Goal: Task Accomplishment & Management: Manage account settings

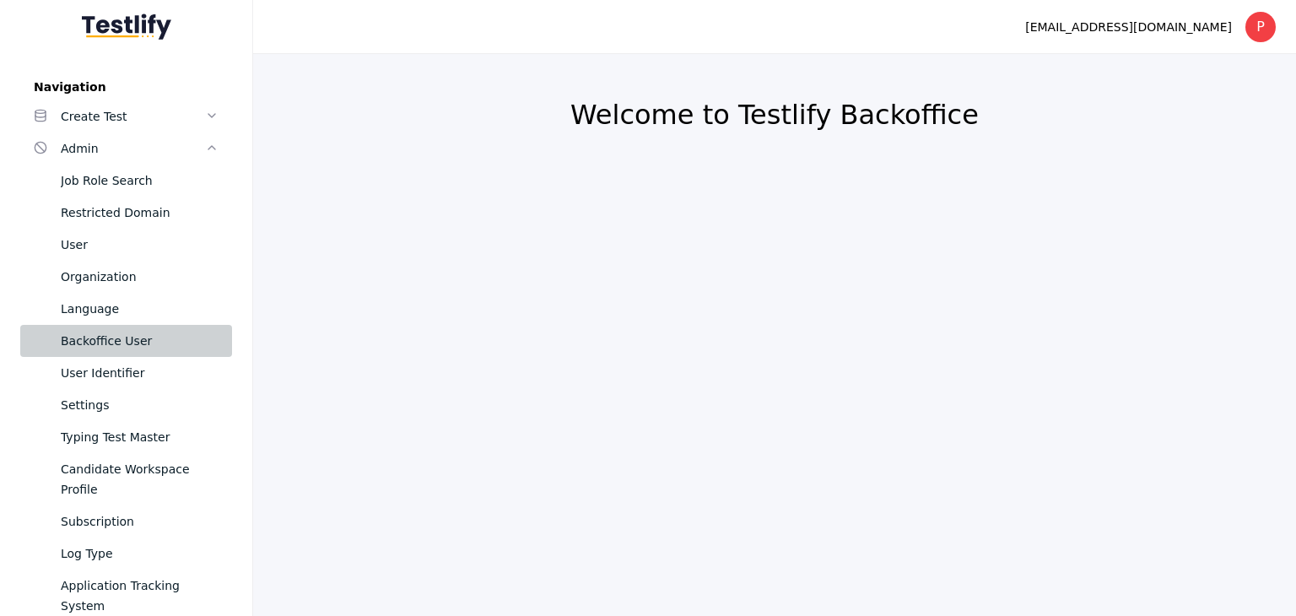
click at [119, 345] on div "Backoffice User" at bounding box center [140, 341] width 158 height 20
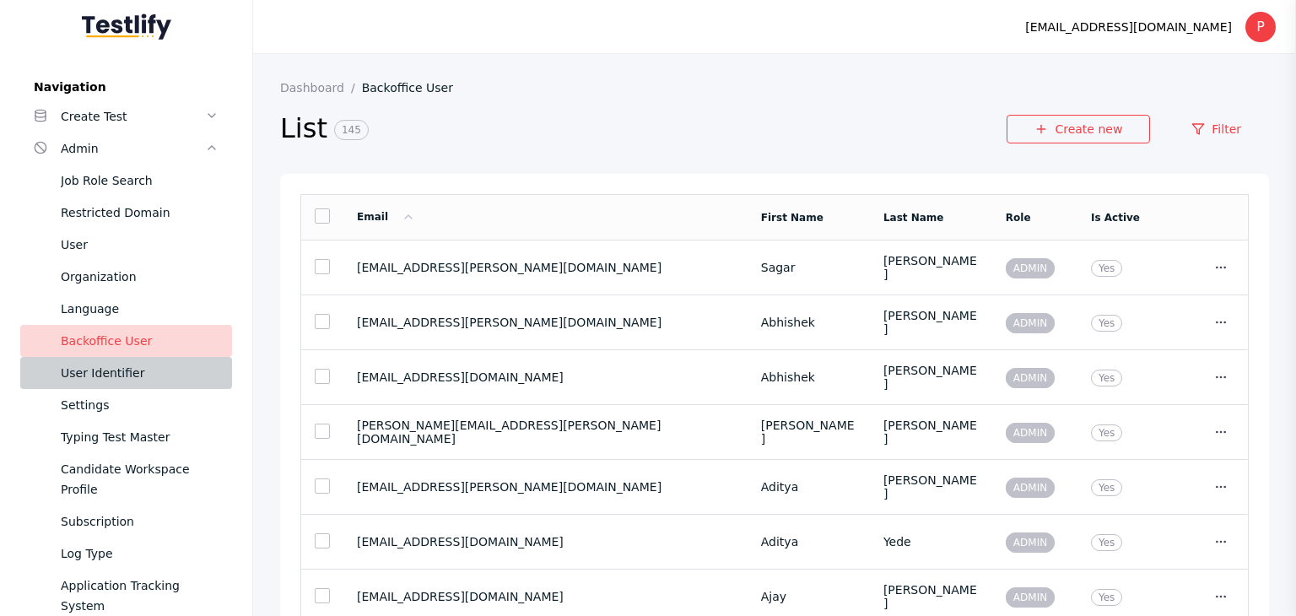
click at [139, 375] on div "User Identifier" at bounding box center [140, 373] width 158 height 20
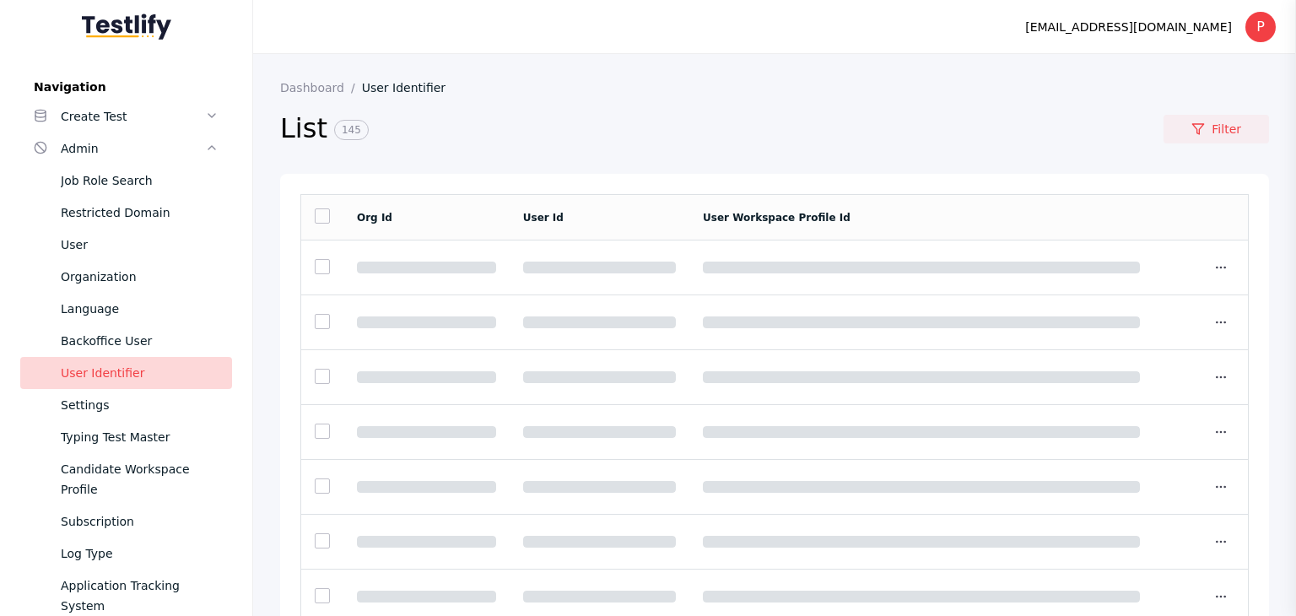
click at [1201, 129] on link "Filter" at bounding box center [1215, 129] width 105 height 29
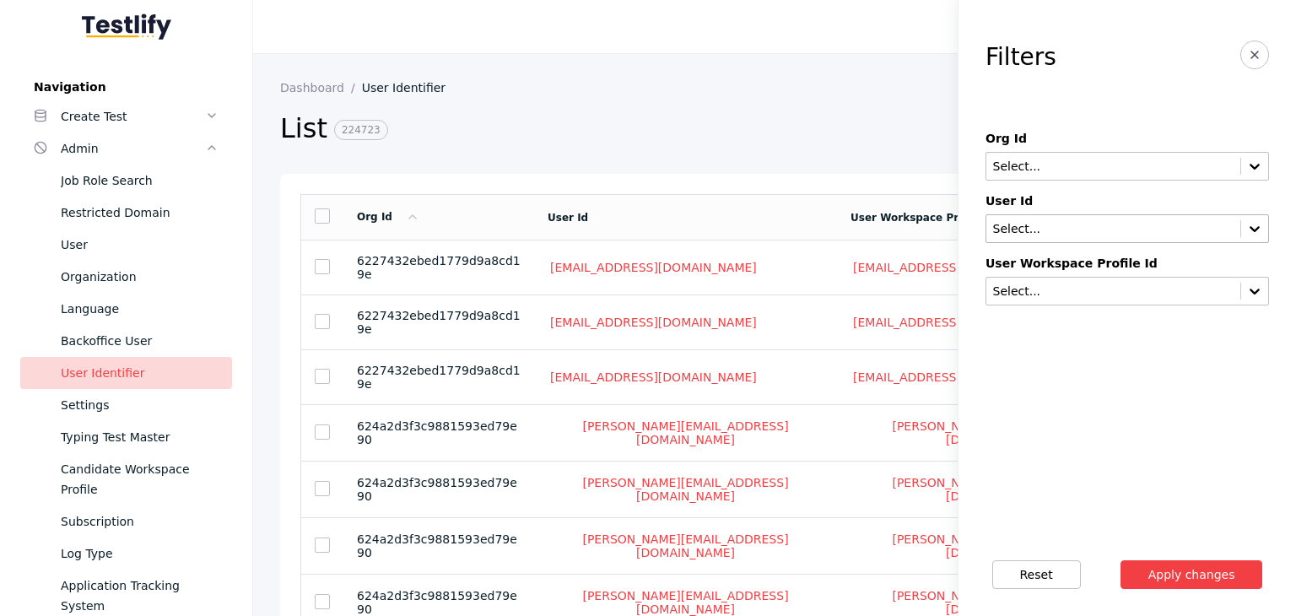
click at [1032, 240] on div "Select..." at bounding box center [1126, 228] width 283 height 29
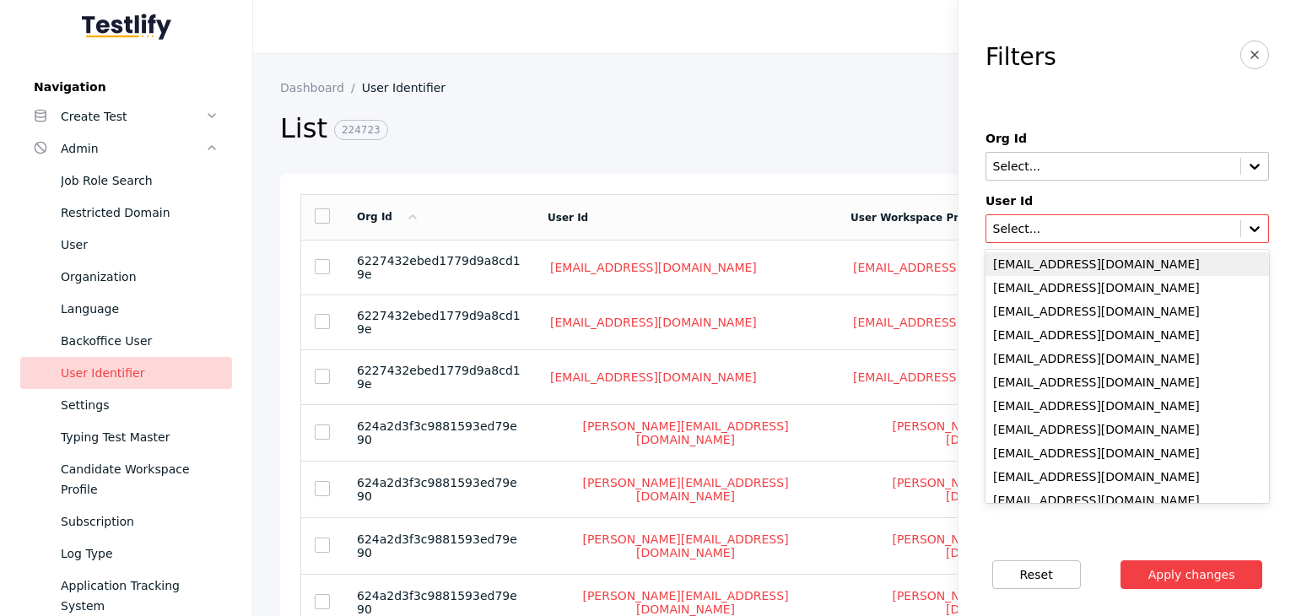
paste input "**********"
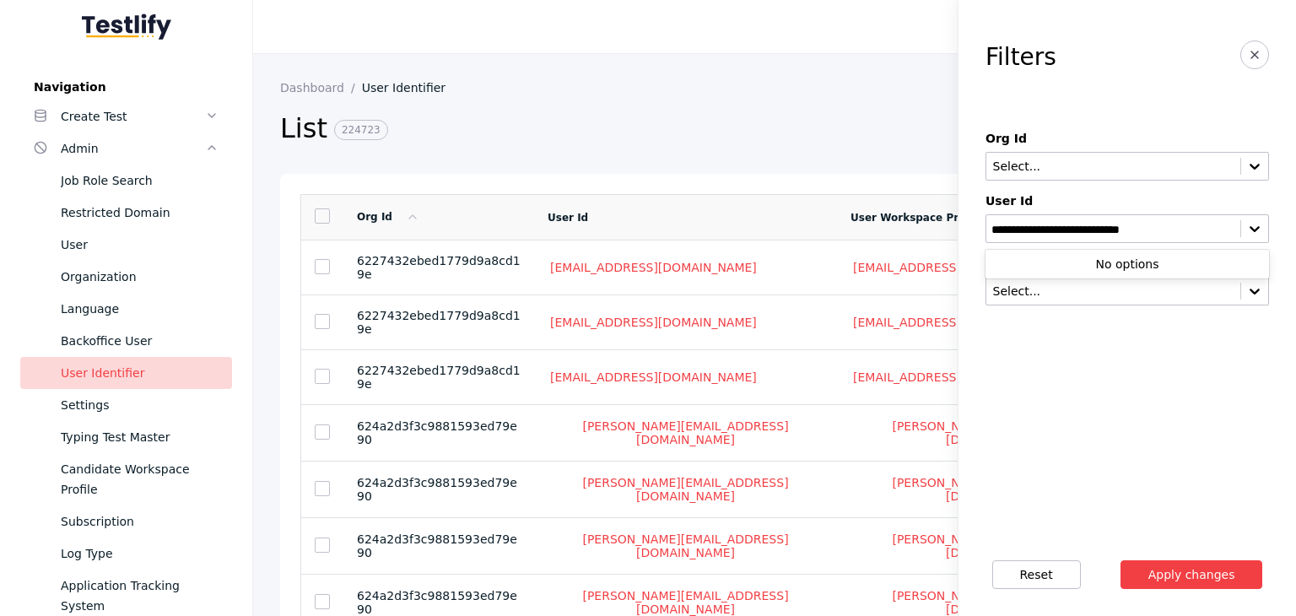
drag, startPoint x: 1052, startPoint y: 223, endPoint x: 951, endPoint y: 224, distance: 101.2
click at [951, 224] on section "**********" at bounding box center [774, 362] width 1043 height 616
type input "**********"
click at [1083, 264] on div "[EMAIL_ADDRESS][DOMAIN_NAME]" at bounding box center [1126, 264] width 283 height 24
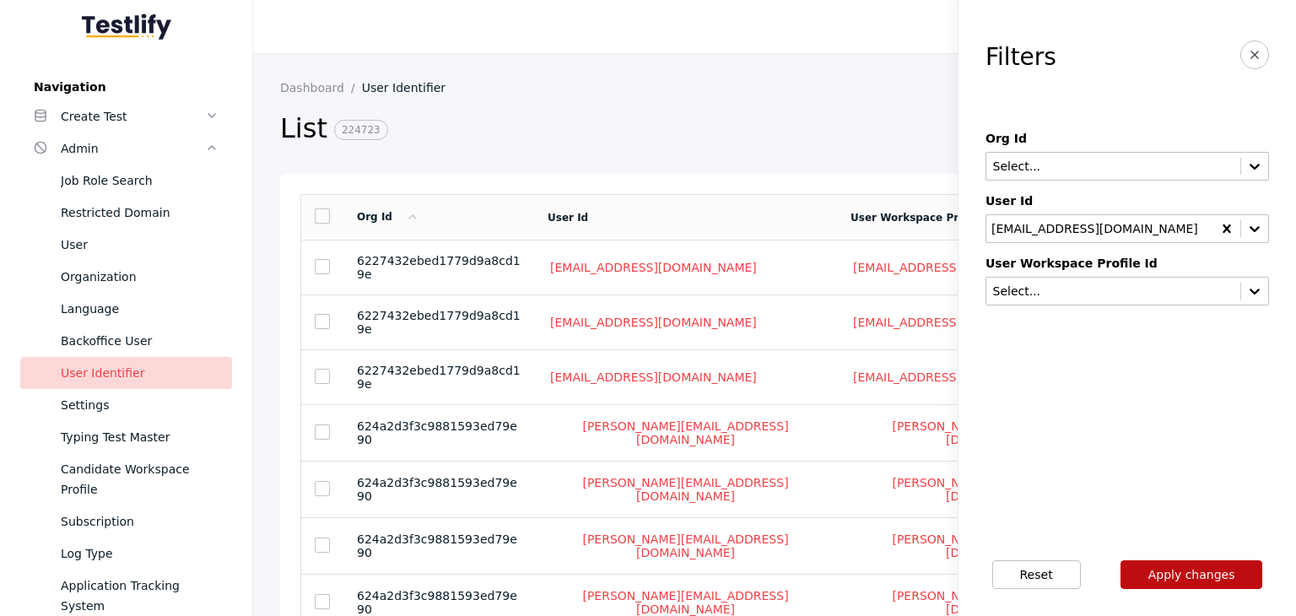
click at [1170, 578] on button "Apply changes" at bounding box center [1191, 574] width 143 height 29
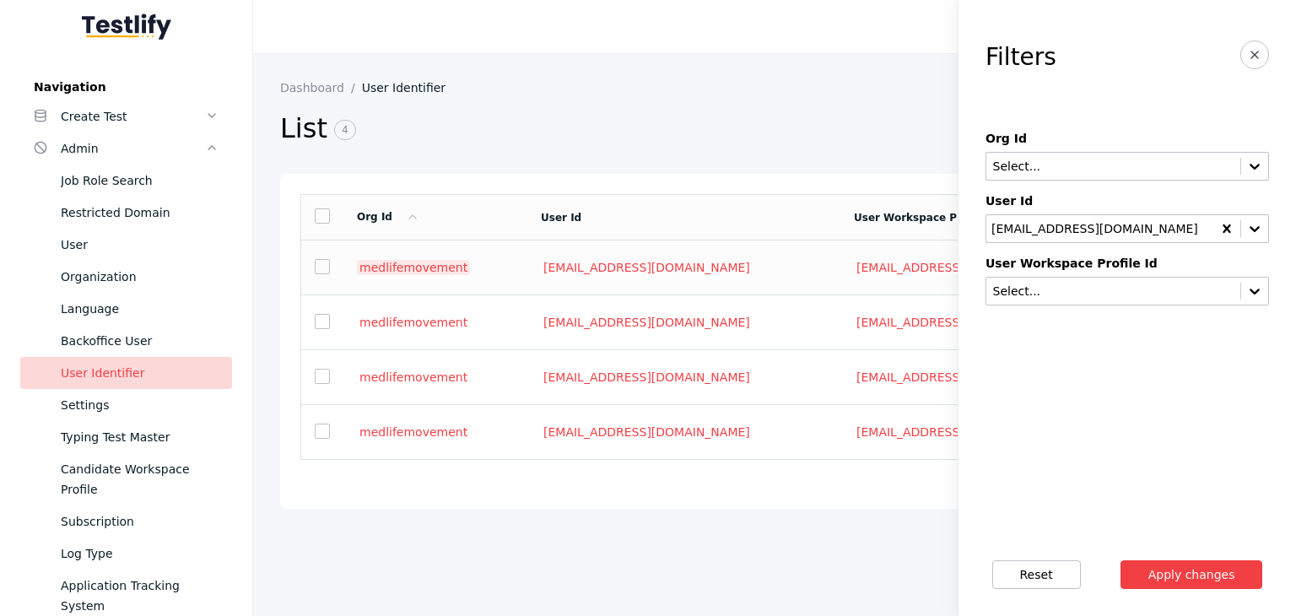
click at [417, 269] on link "medlifemovement" at bounding box center [413, 267] width 113 height 15
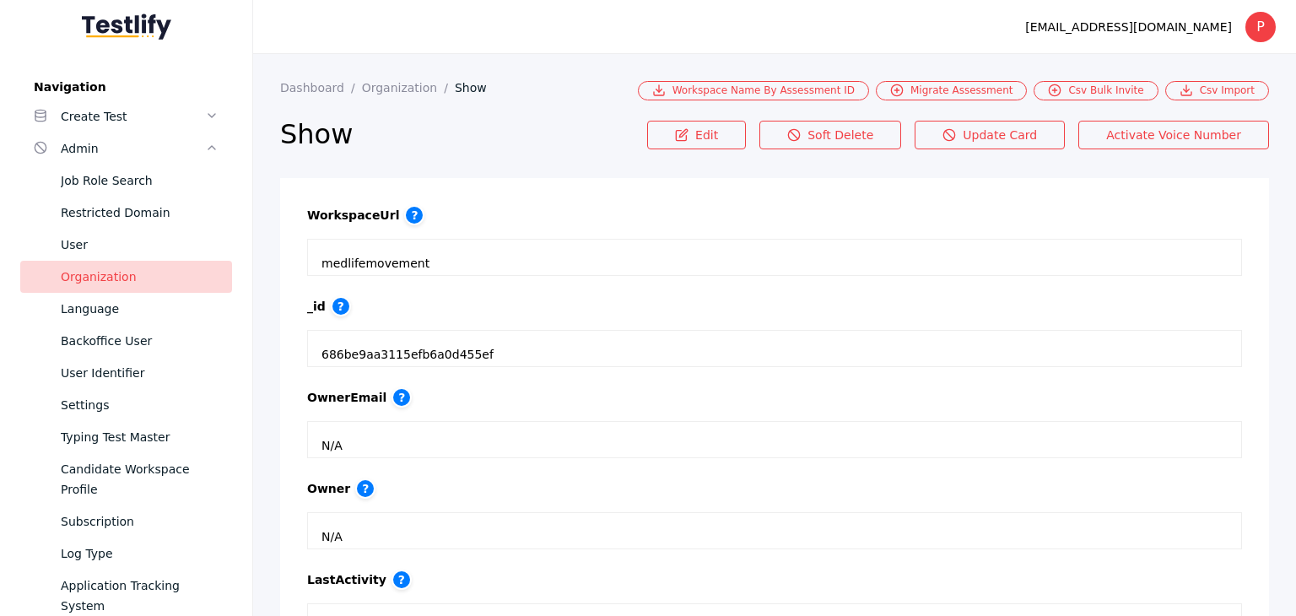
click at [389, 261] on div "medlifemovement" at bounding box center [774, 257] width 906 height 8
copy div "medlifemovement"
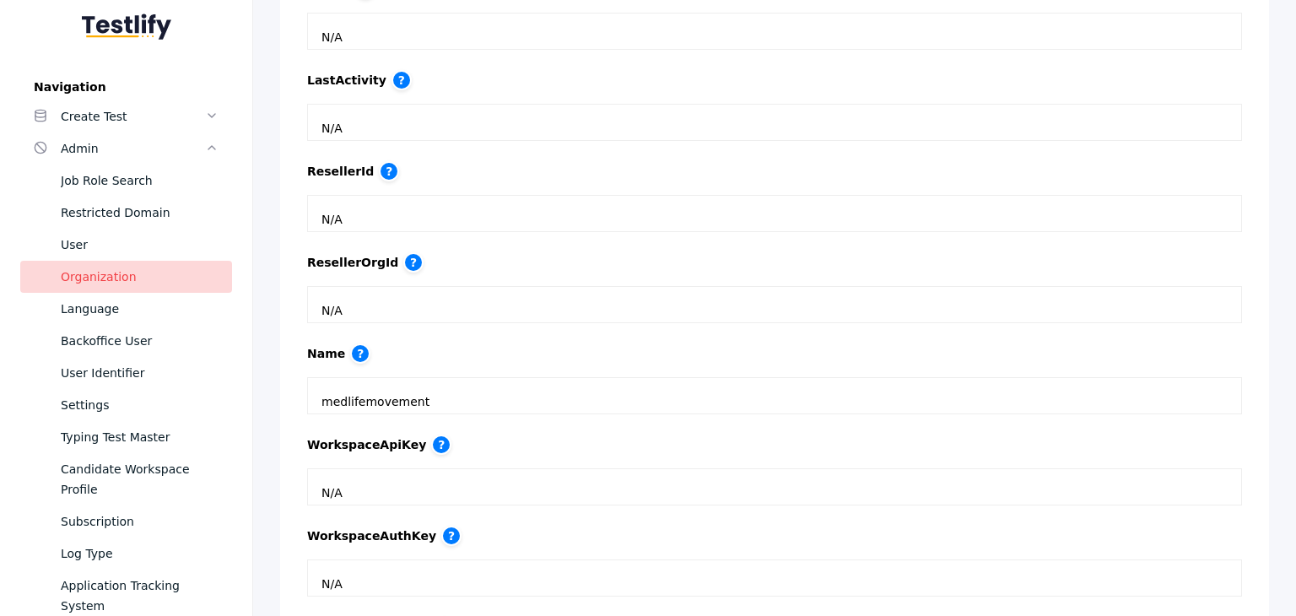
scroll to position [759, 0]
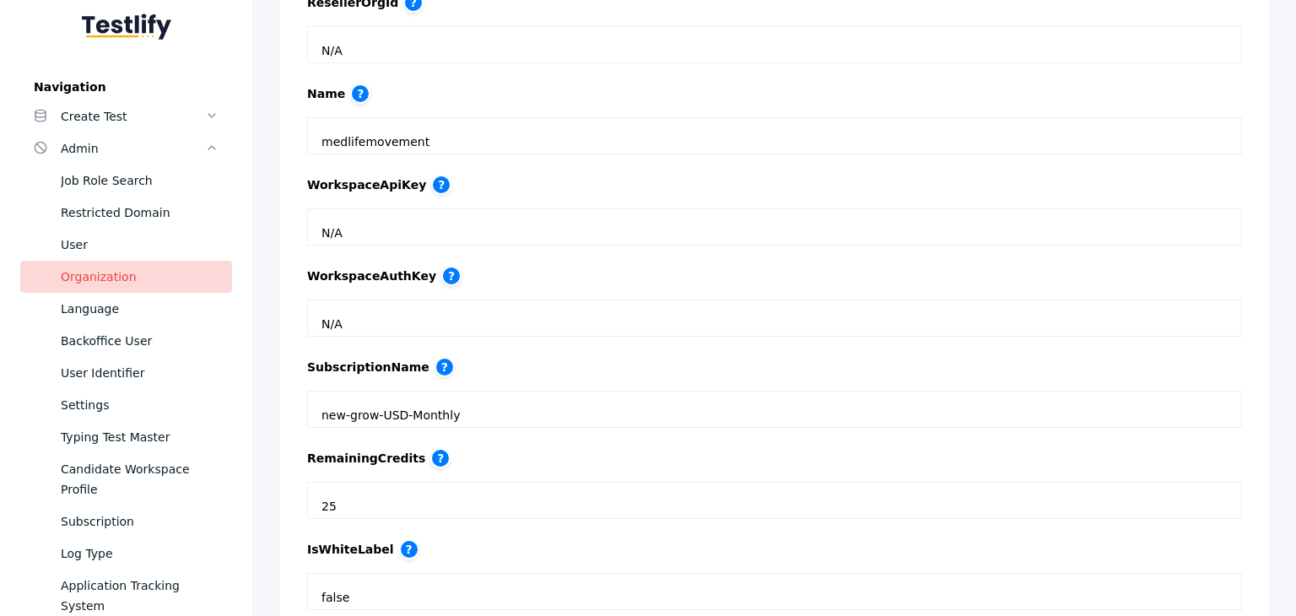
click at [371, 140] on div "medlifemovement" at bounding box center [774, 136] width 906 height 8
copy div "medlifemovement"
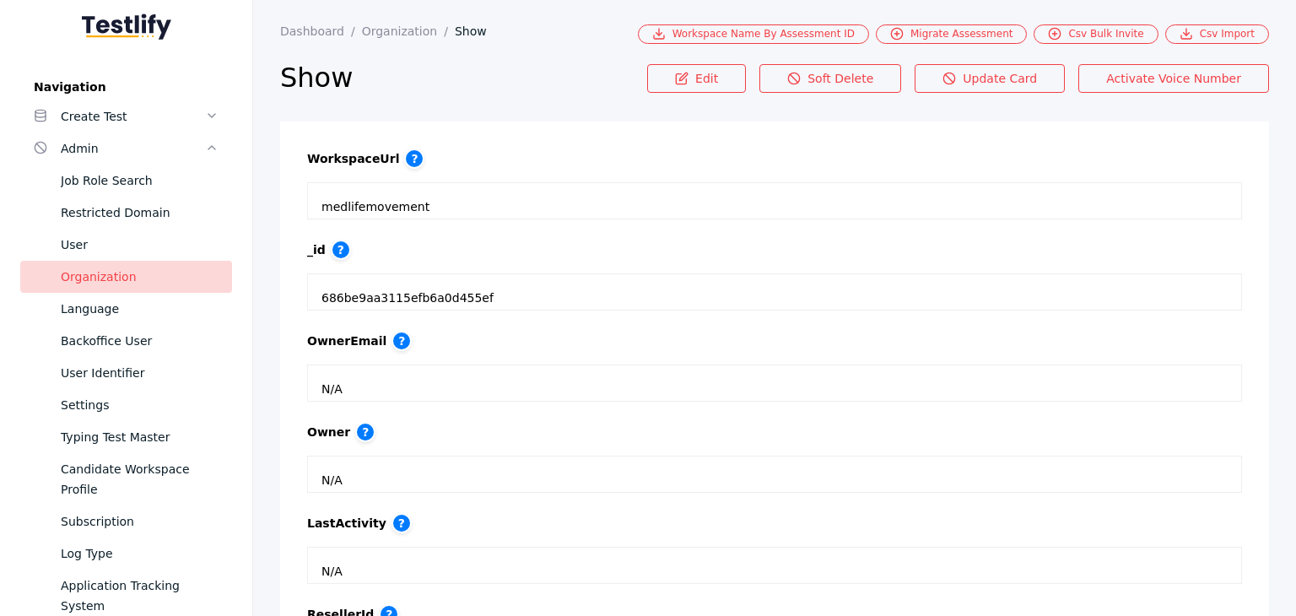
scroll to position [0, 0]
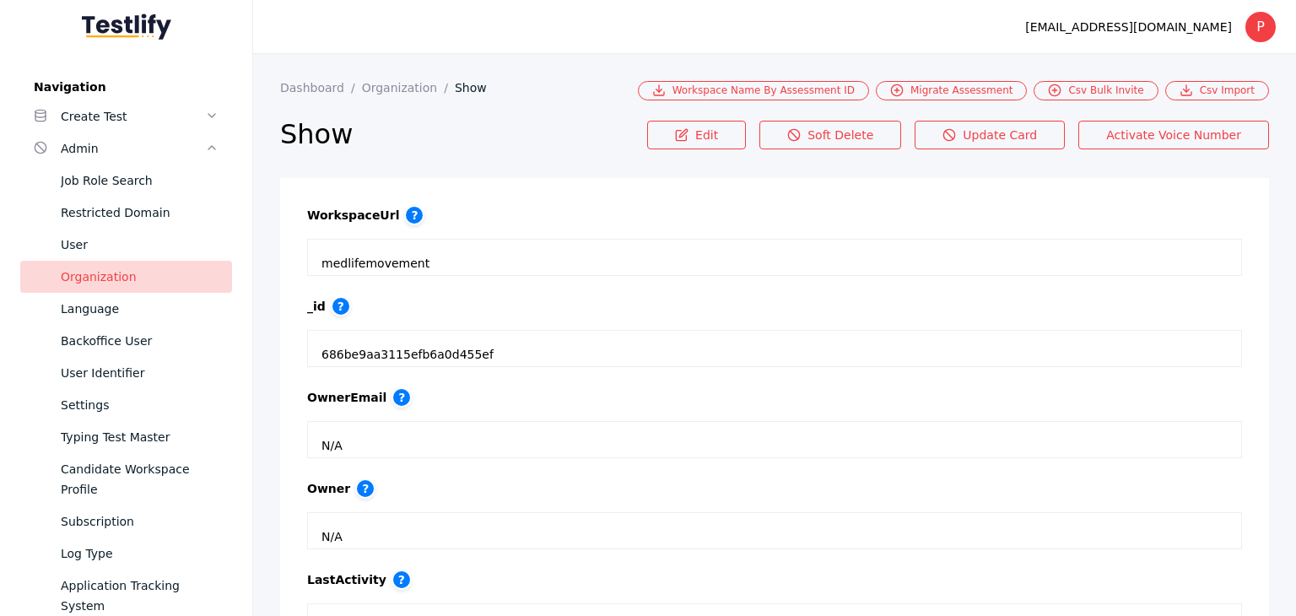
click at [891, 163] on section "Edit Soft Delete Update Card Activate Voice Number" at bounding box center [958, 146] width 622 height 51
click at [396, 360] on section "686be9aa3115efb6a0d455ef" at bounding box center [774, 348] width 935 height 37
copy div "686be9aa3115efb6a0d455ef"
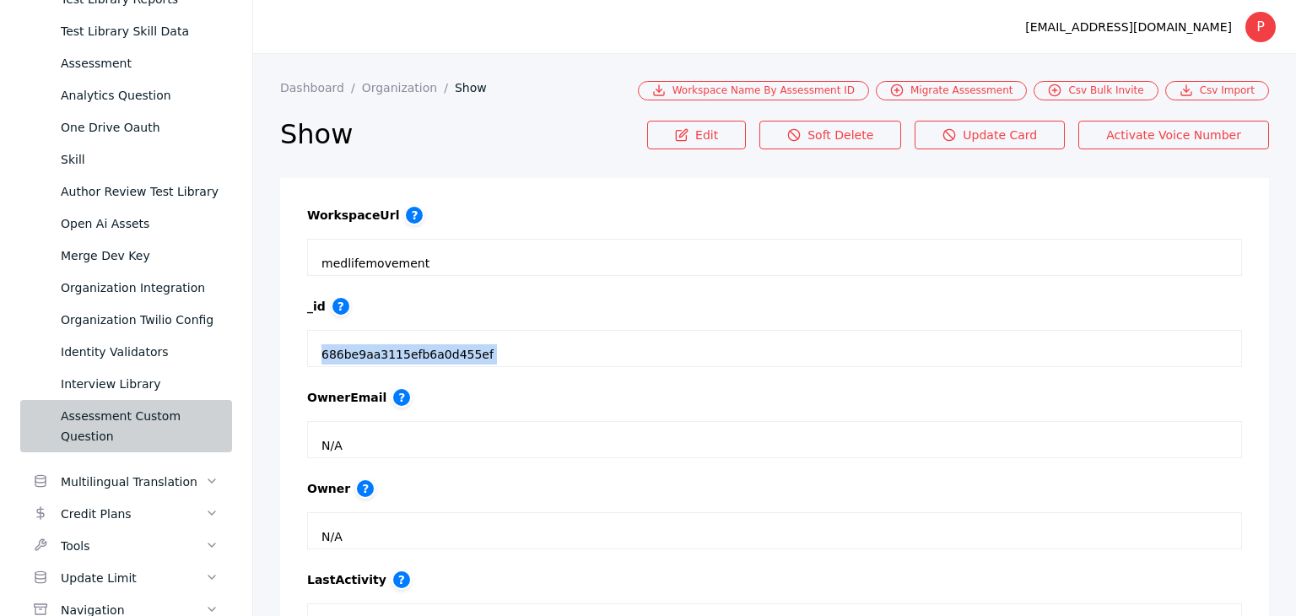
scroll to position [959, 0]
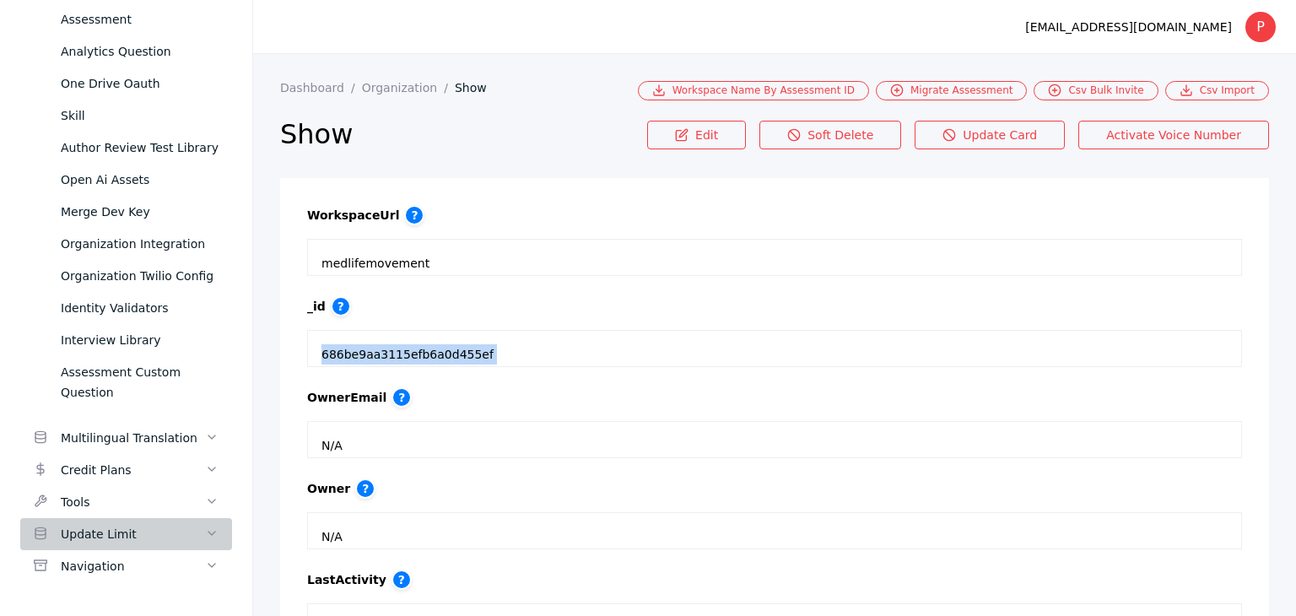
click at [142, 537] on div "Update Limit" at bounding box center [133, 534] width 144 height 20
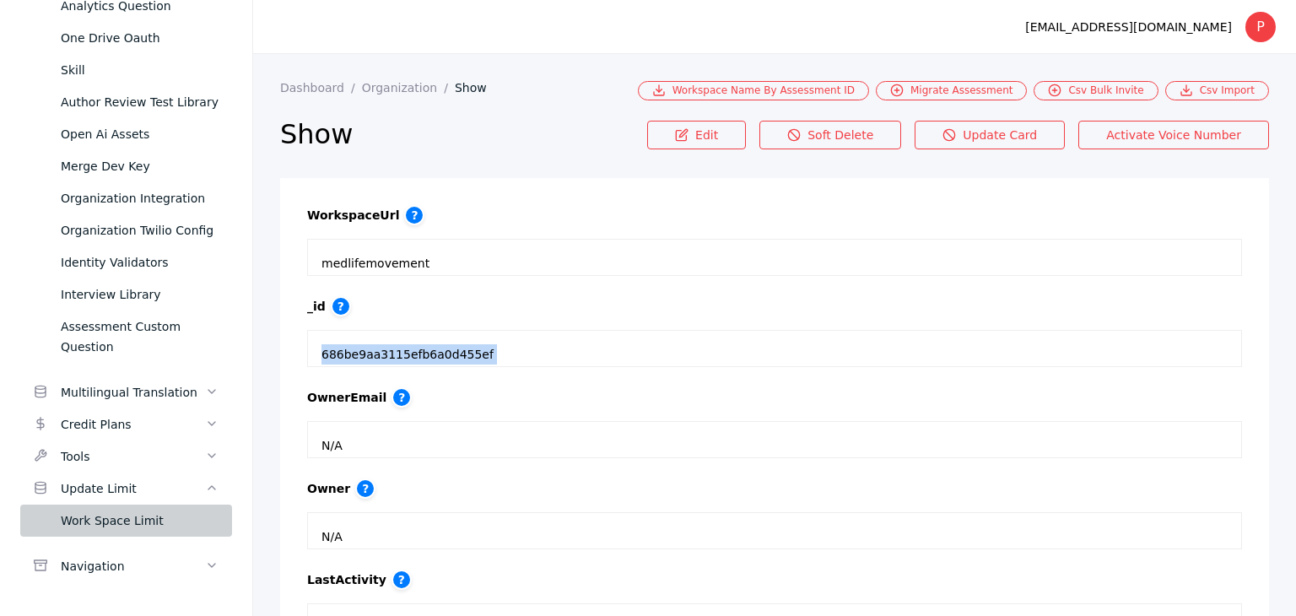
click at [143, 517] on div "Work Space Limit" at bounding box center [140, 520] width 158 height 20
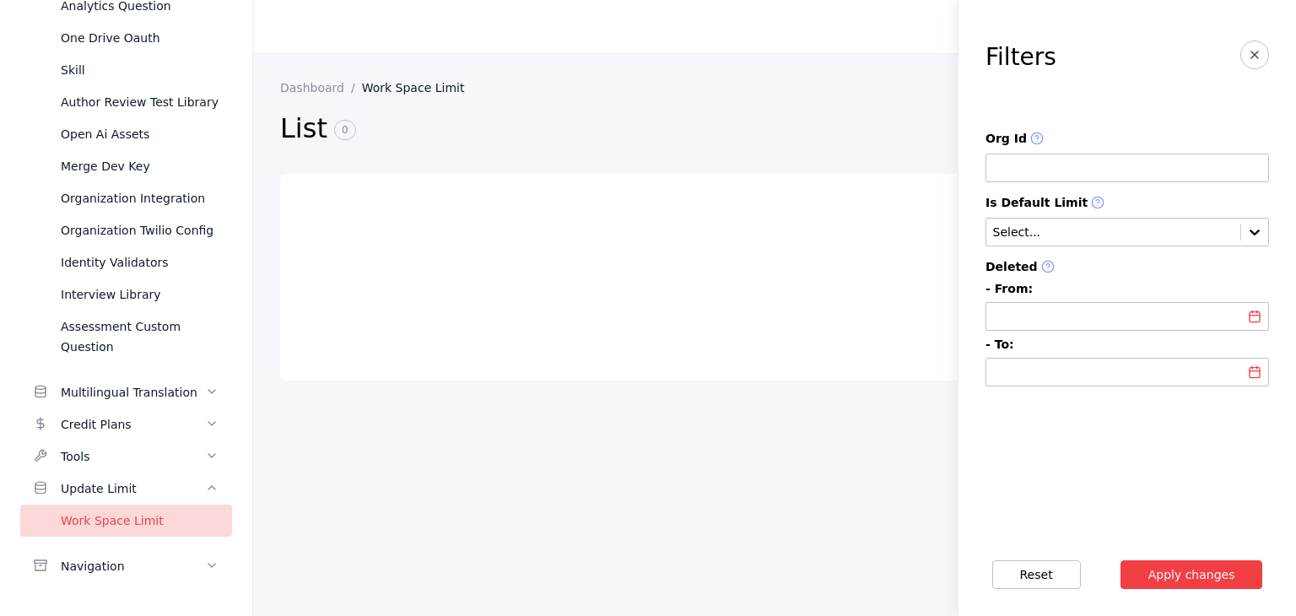
click at [1036, 154] on input at bounding box center [1126, 168] width 283 height 29
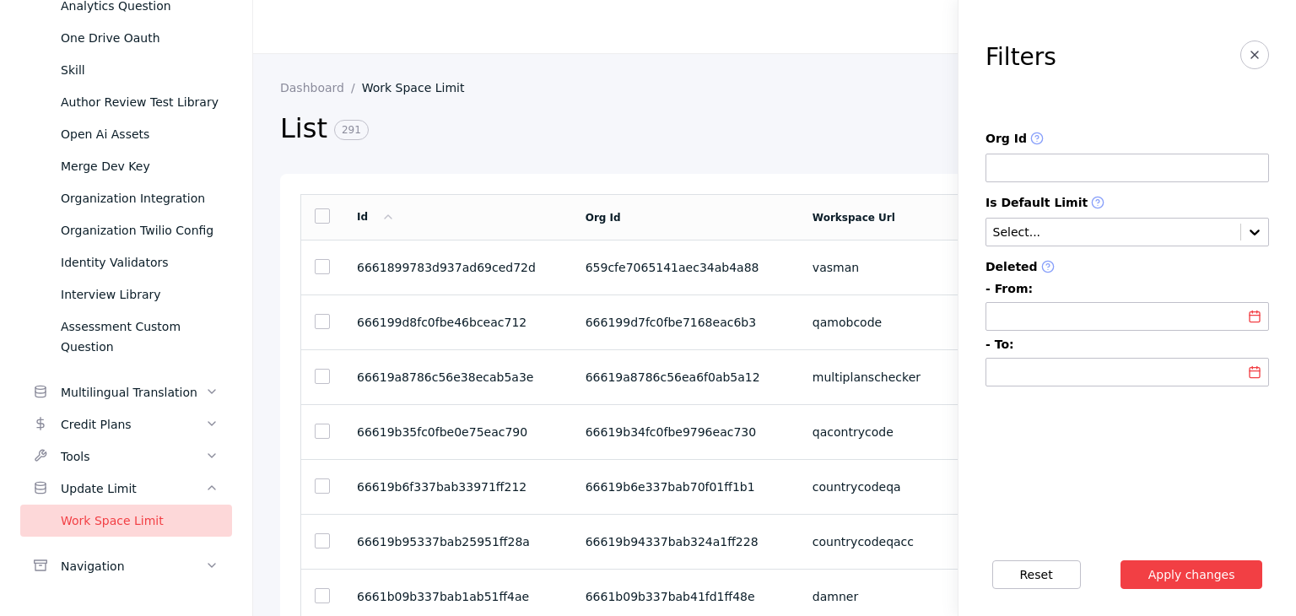
paste input "**********"
type input "**********"
click at [1178, 571] on button "Apply changes" at bounding box center [1191, 574] width 143 height 29
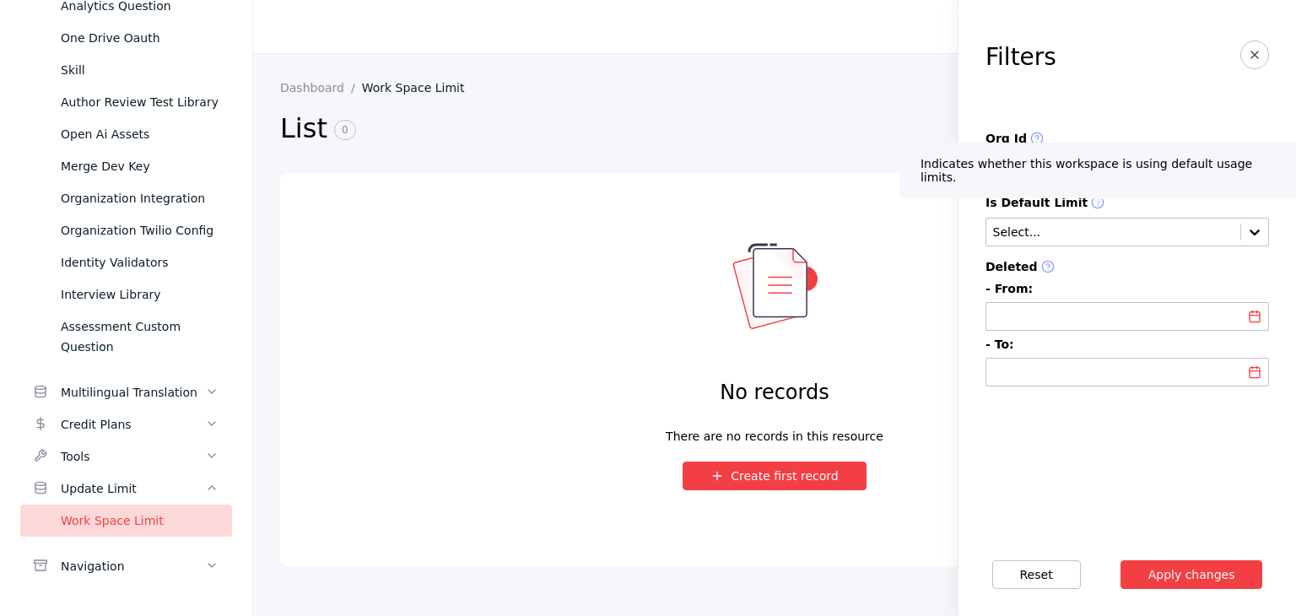
click at [1156, 203] on label "Is Default Limit" at bounding box center [1126, 203] width 283 height 15
click at [1091, 202] on icon at bounding box center [1097, 202] width 13 height 13
click at [1101, 201] on label "Is Default Limit" at bounding box center [1126, 203] width 283 height 15
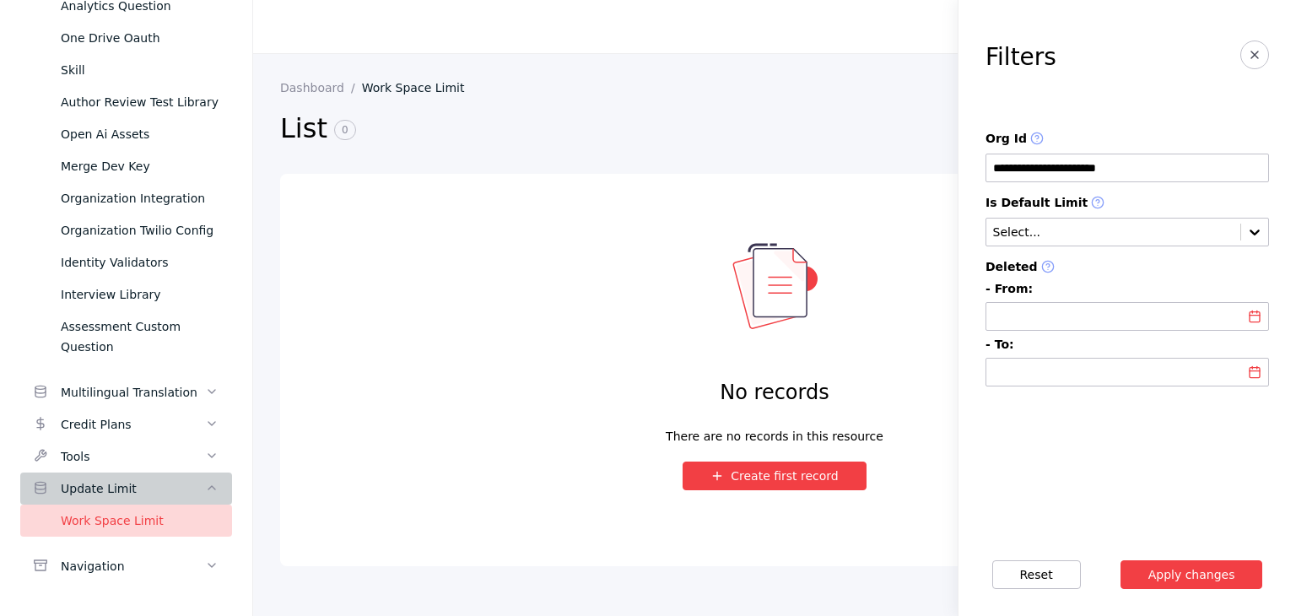
click at [160, 488] on div "Update Limit" at bounding box center [133, 488] width 144 height 20
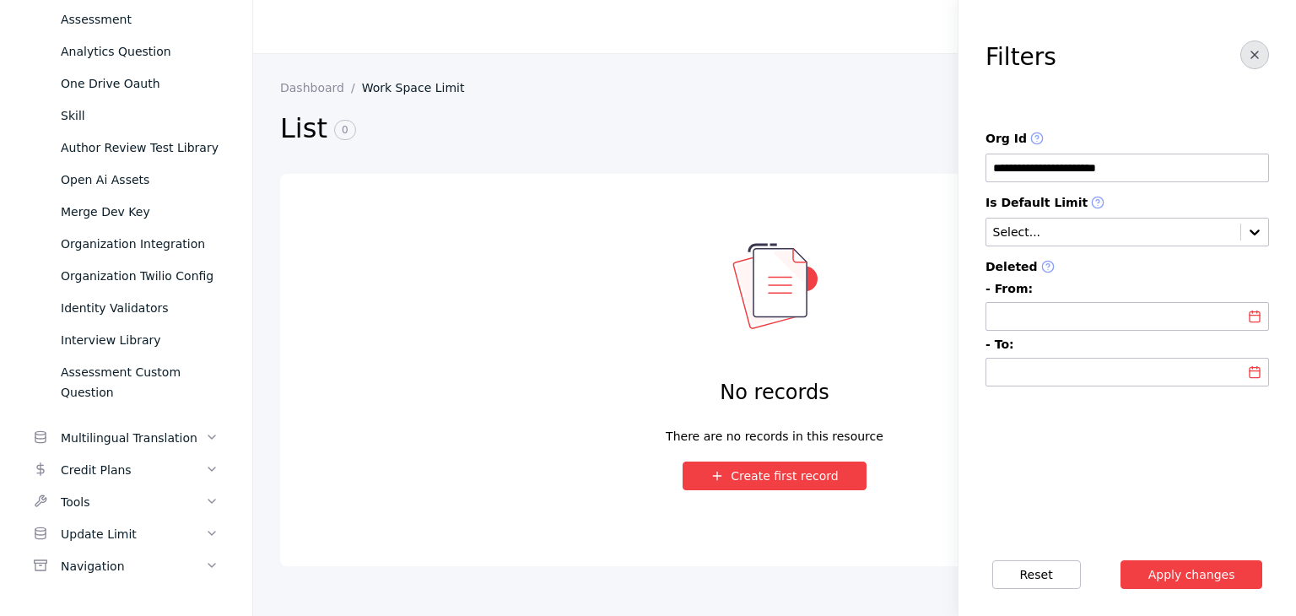
drag, startPoint x: 1253, startPoint y: 51, endPoint x: 1146, endPoint y: 31, distance: 109.0
click at [1253, 51] on icon "button" at bounding box center [1254, 54] width 13 height 13
